Goal: Navigation & Orientation: Find specific page/section

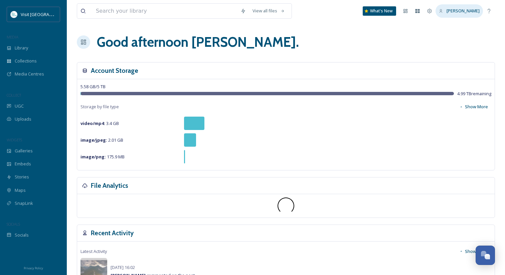
click at [458, 13] on span "[PERSON_NAME]" at bounding box center [462, 11] width 33 height 6
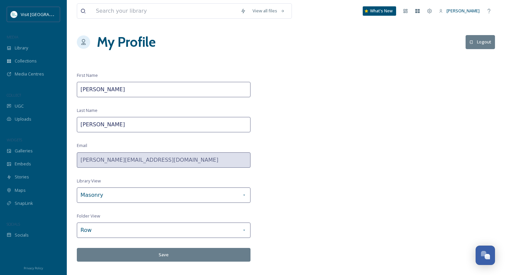
click at [458, 13] on span "[PERSON_NAME]" at bounding box center [462, 11] width 33 height 6
click at [432, 9] on icon at bounding box center [428, 10] width 5 height 5
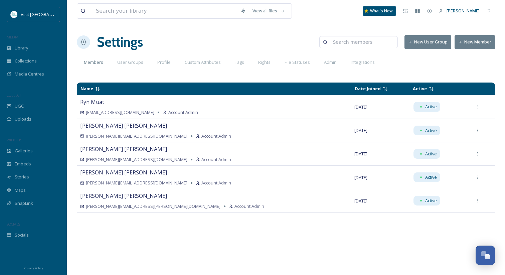
click at [472, 38] on button "New Member" at bounding box center [474, 42] width 40 height 14
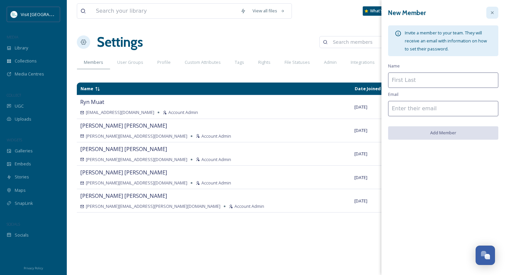
click at [491, 11] on icon at bounding box center [491, 12] width 5 height 5
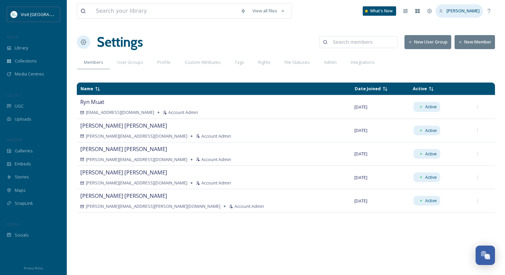
click at [445, 10] on div "[PERSON_NAME]" at bounding box center [458, 10] width 47 height 13
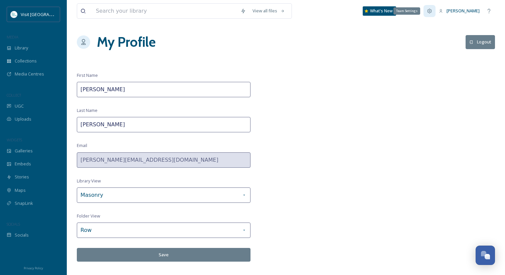
click at [432, 13] on icon at bounding box center [428, 10] width 5 height 5
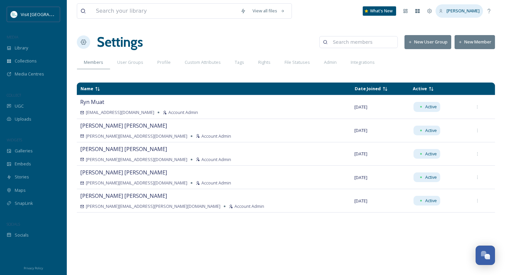
click at [462, 15] on div "[PERSON_NAME]" at bounding box center [458, 10] width 47 height 13
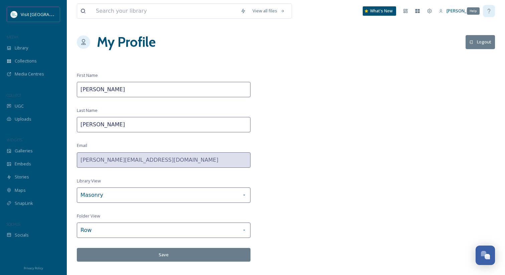
click at [487, 10] on icon at bounding box center [488, 10] width 5 height 5
click at [443, 10] on icon at bounding box center [440, 11] width 4 height 4
click at [432, 13] on icon at bounding box center [428, 10] width 5 height 5
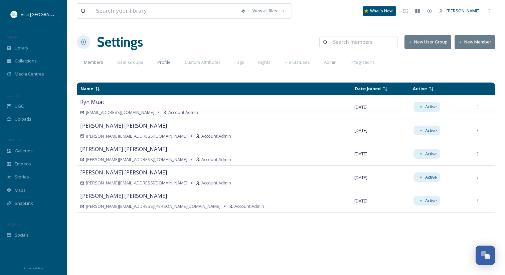
click at [165, 64] on span "Profile" at bounding box center [163, 62] width 13 height 6
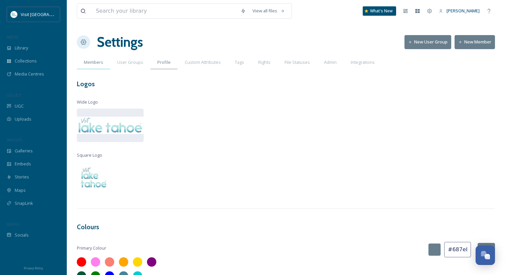
click at [102, 62] on div "Members" at bounding box center [93, 62] width 33 height 14
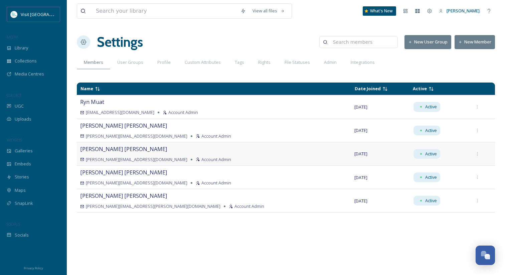
click at [147, 156] on div "[PERSON_NAME][EMAIL_ADDRESS][DOMAIN_NAME] Account Admin" at bounding box center [213, 159] width 267 height 6
click at [475, 151] on icon at bounding box center [477, 153] width 4 height 4
click at [241, 153] on div "Brady McIntyre [EMAIL_ADDRESS][DOMAIN_NAME] Account Admin" at bounding box center [213, 154] width 267 height 18
click at [459, 7] on div "[PERSON_NAME]" at bounding box center [458, 10] width 47 height 13
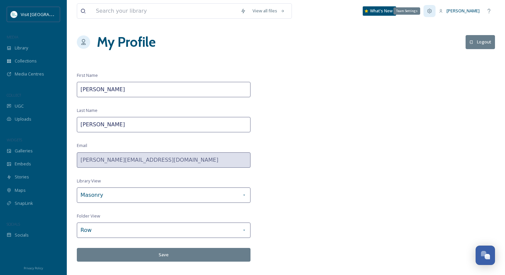
click at [434, 9] on div "Team Settings" at bounding box center [429, 11] width 12 height 12
